Goal: Transaction & Acquisition: Purchase product/service

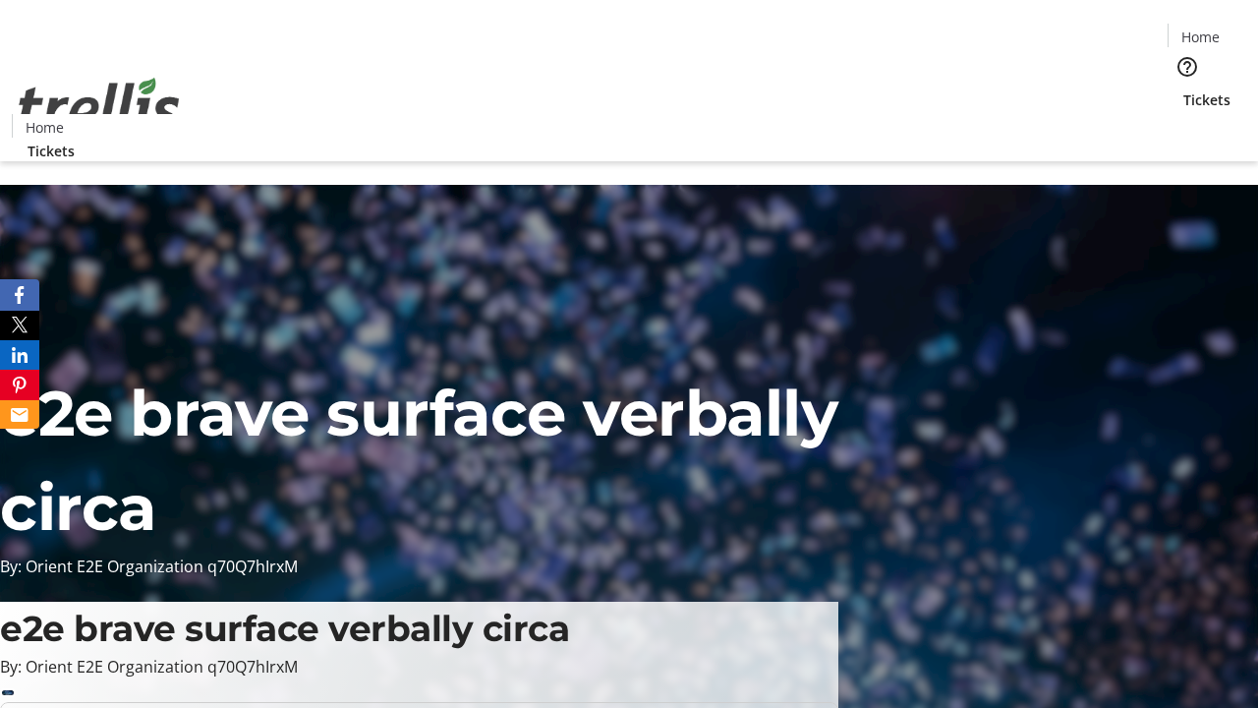
click at [1184, 89] on span "Tickets" at bounding box center [1207, 99] width 47 height 21
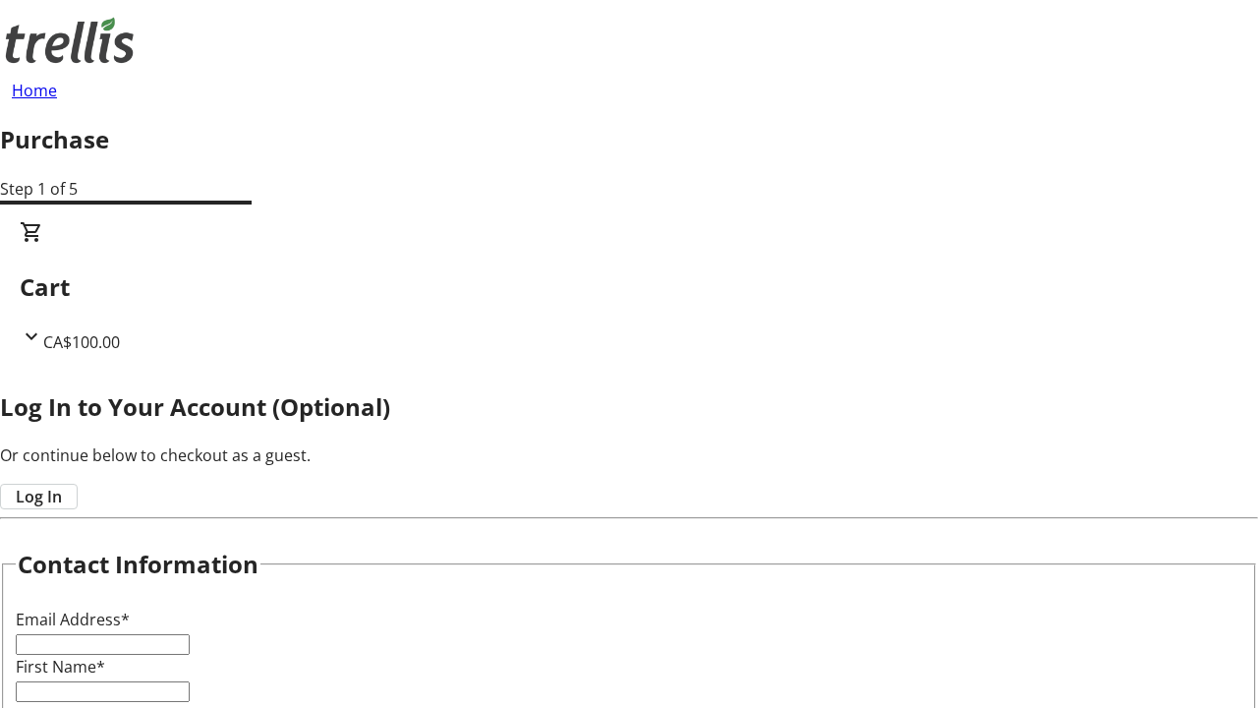
type input "FREE"
type input "[EMAIL_ADDRESS][DOMAIN_NAME]"
type input "[PERSON_NAME]"
